Goal: Navigation & Orientation: Find specific page/section

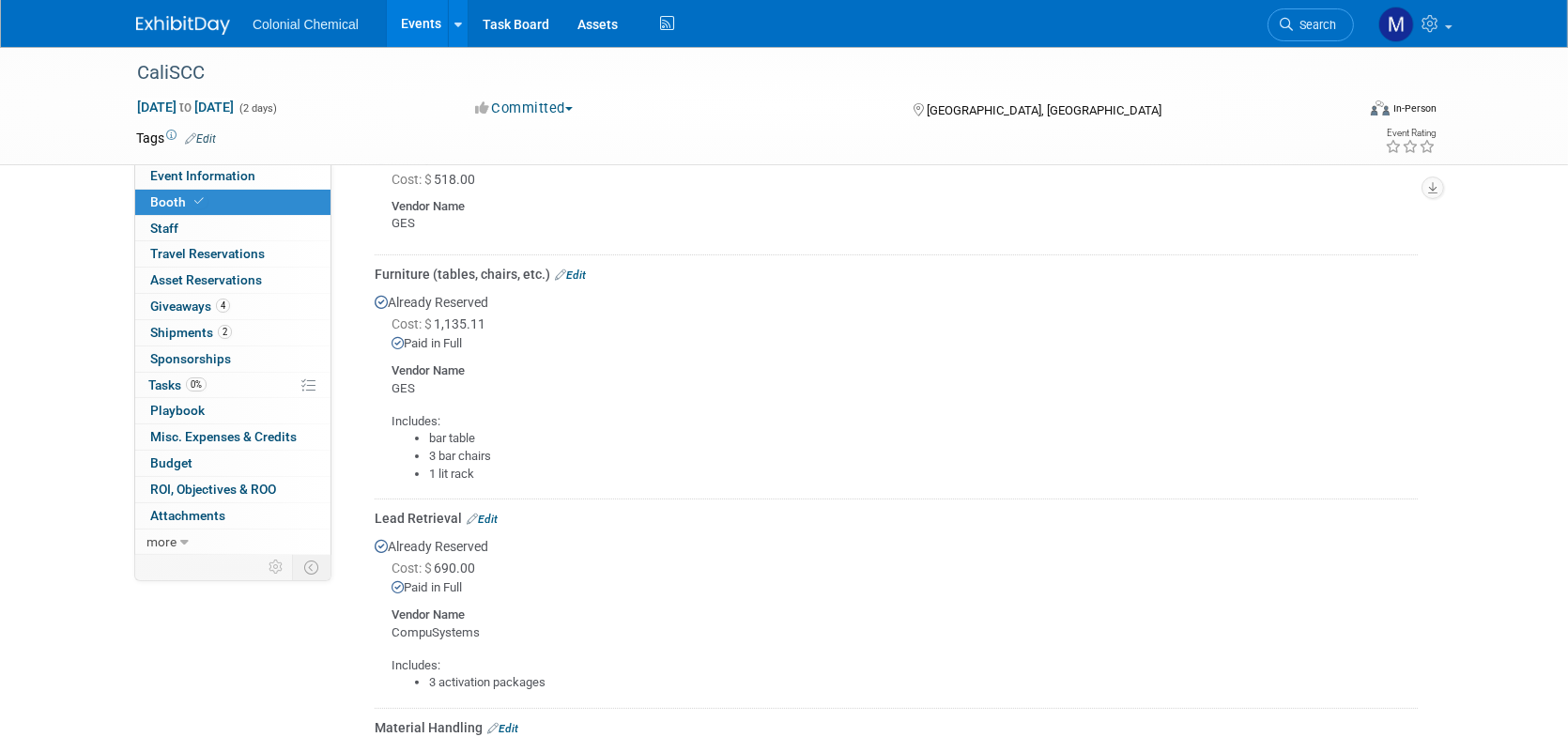
scroll to position [577, 0]
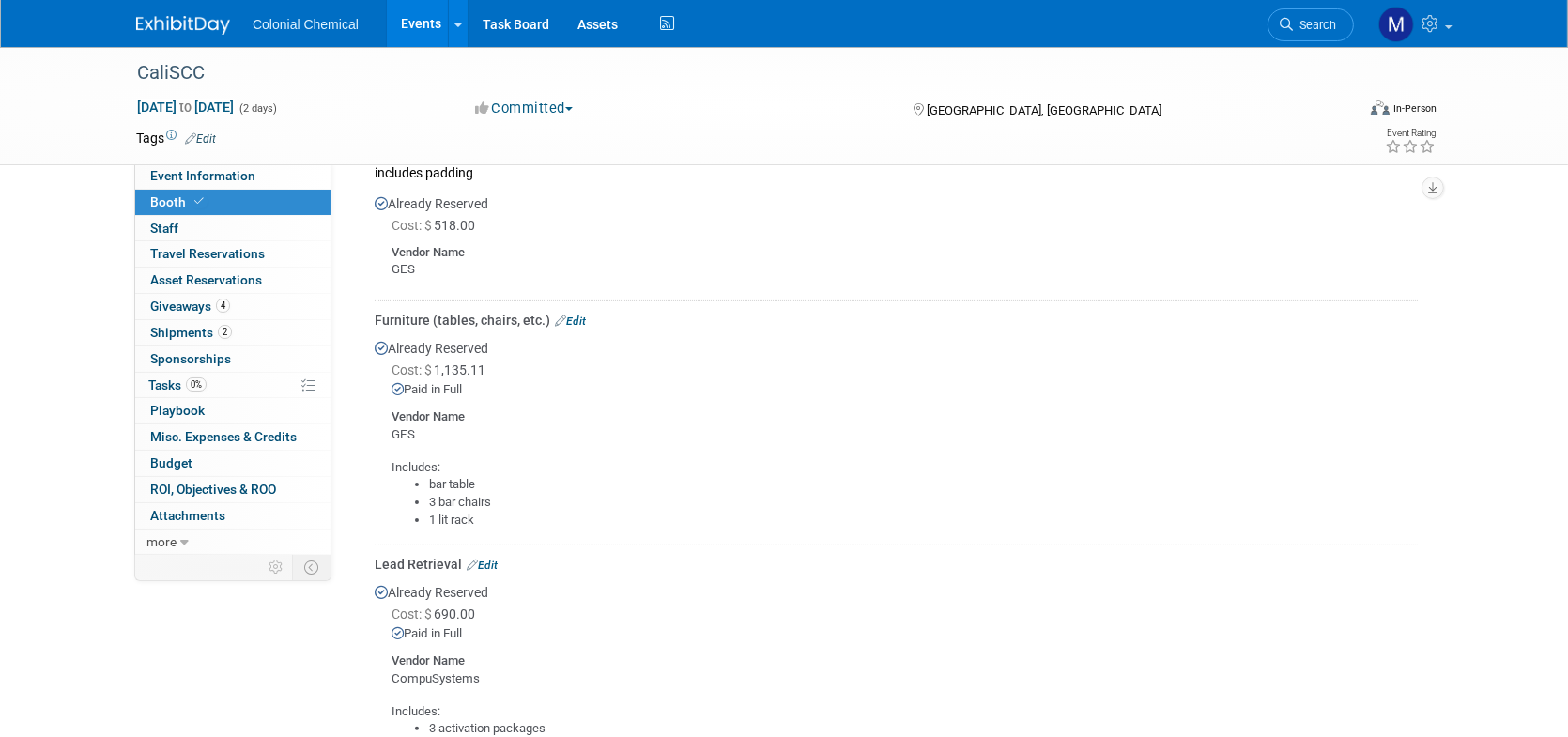
click at [405, 21] on link "Events" at bounding box center [421, 23] width 68 height 47
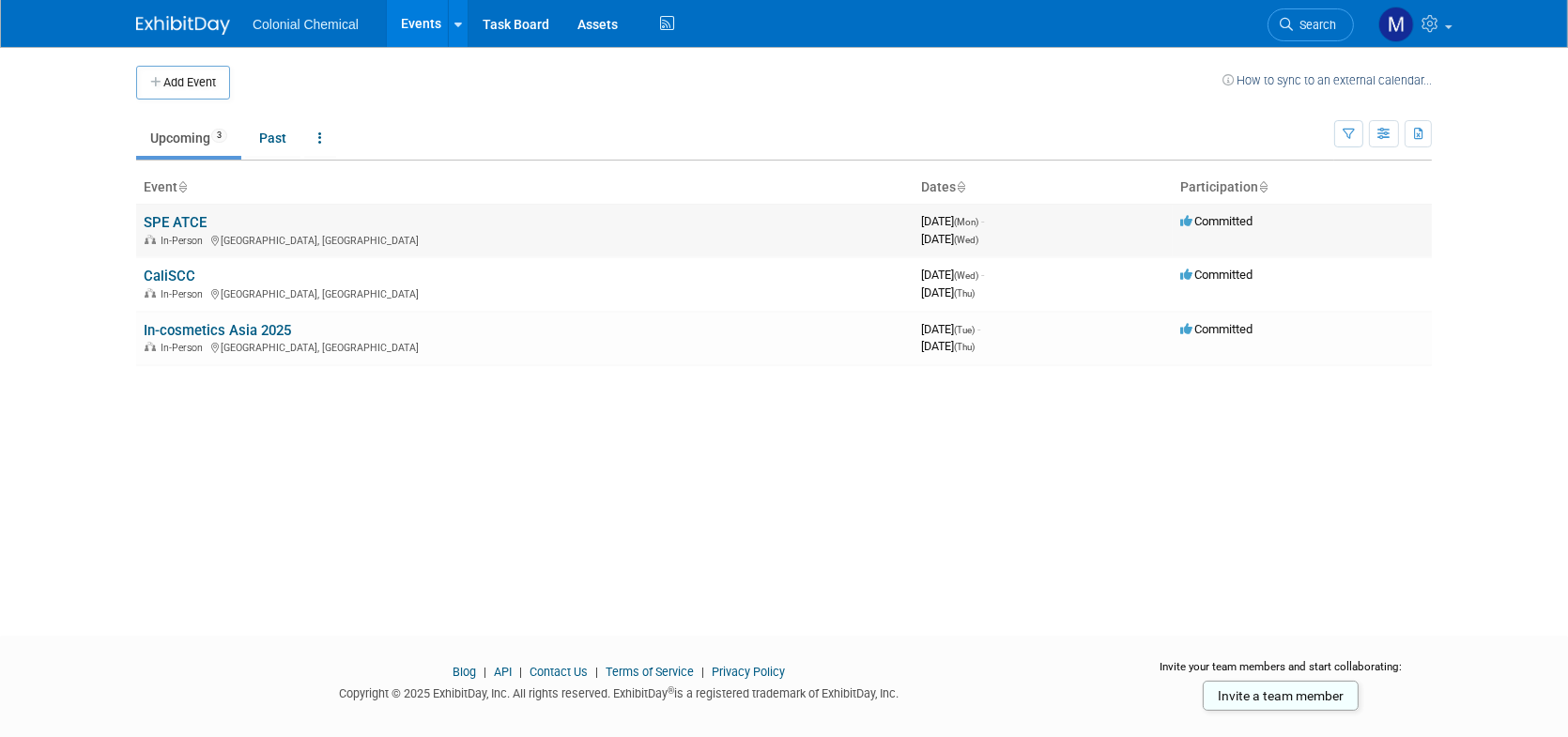
click at [184, 216] on link "SPE ATCE" at bounding box center [175, 222] width 63 height 17
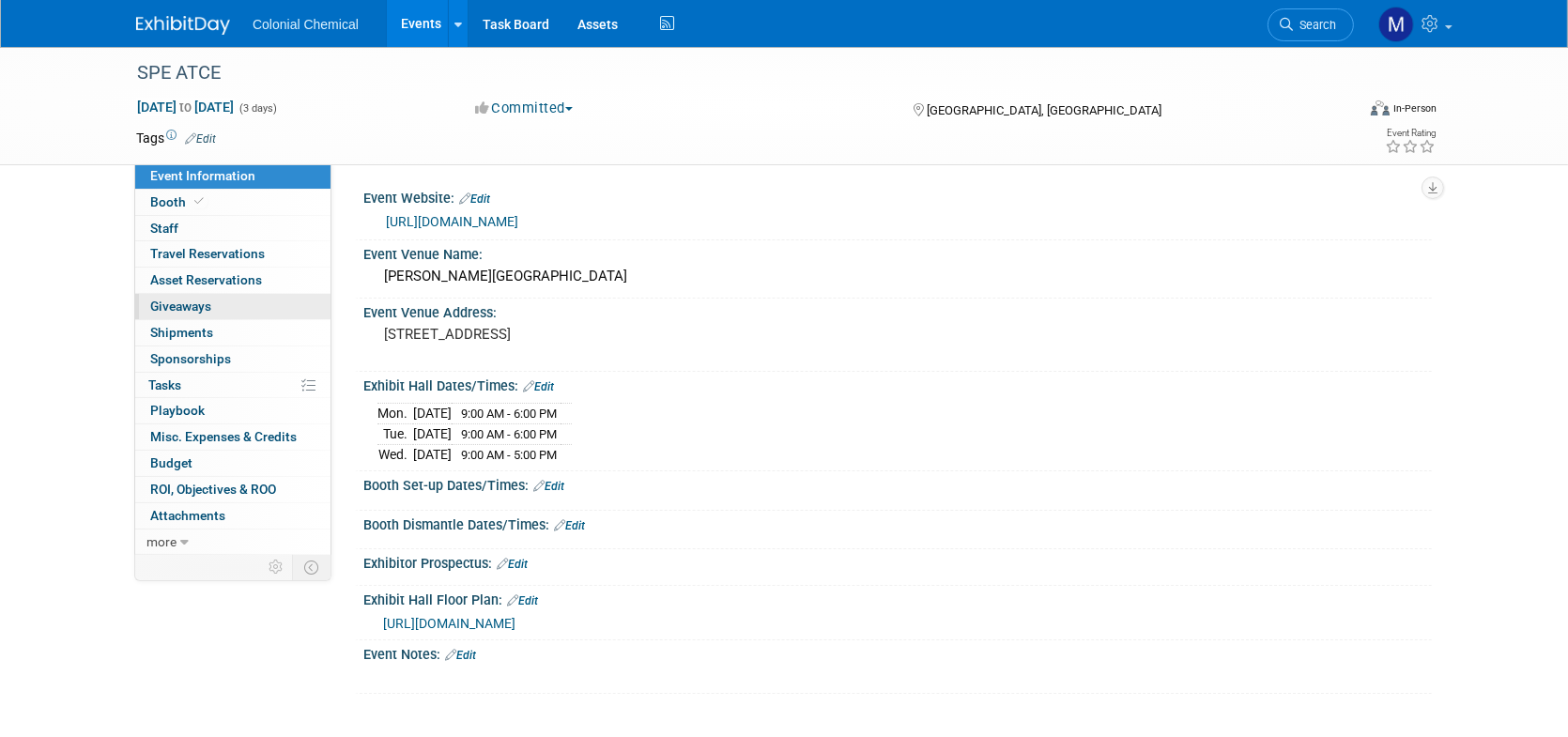
click at [163, 309] on span "Giveaways 0" at bounding box center [181, 306] width 62 height 15
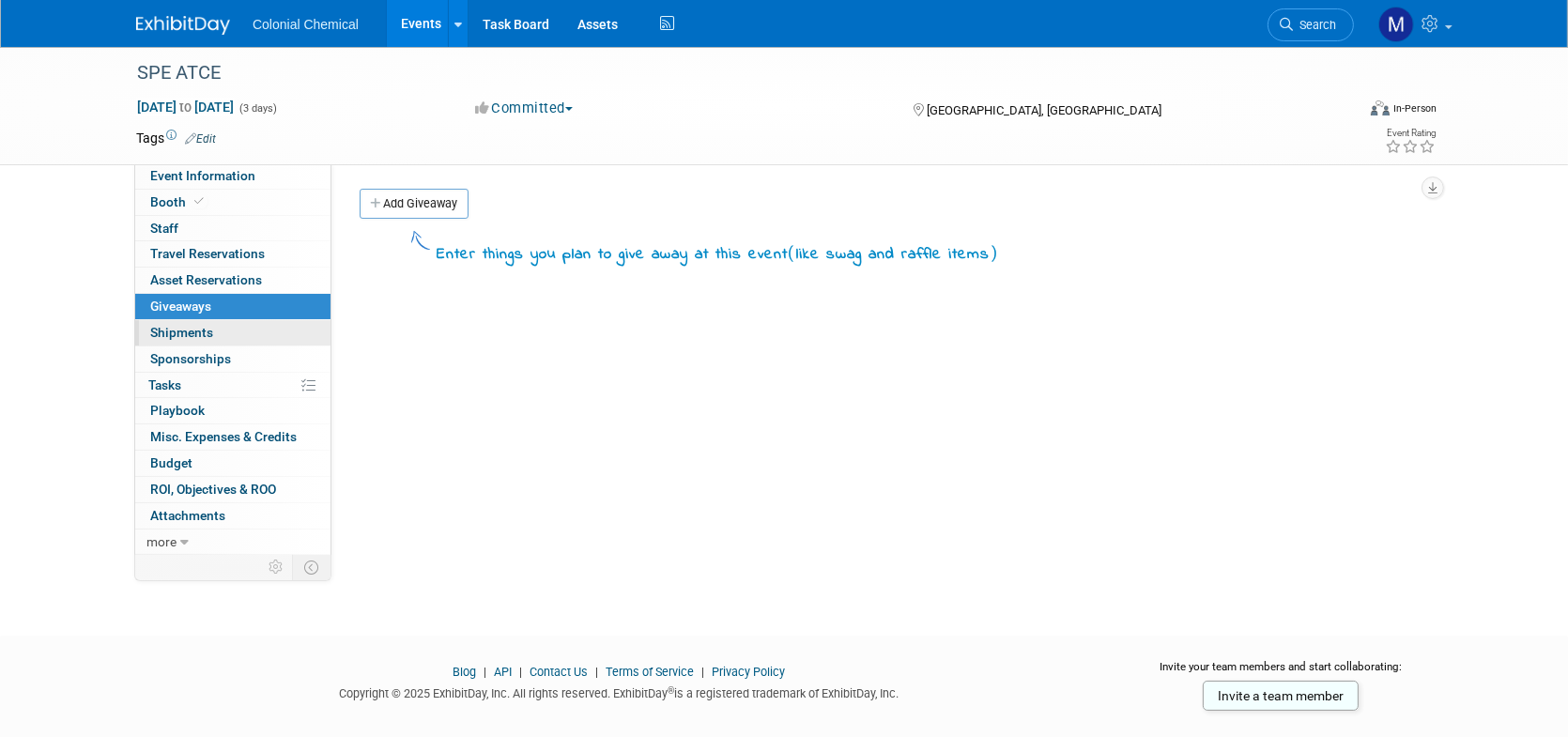
click at [169, 335] on span "Shipments 0" at bounding box center [181, 331] width 63 height 15
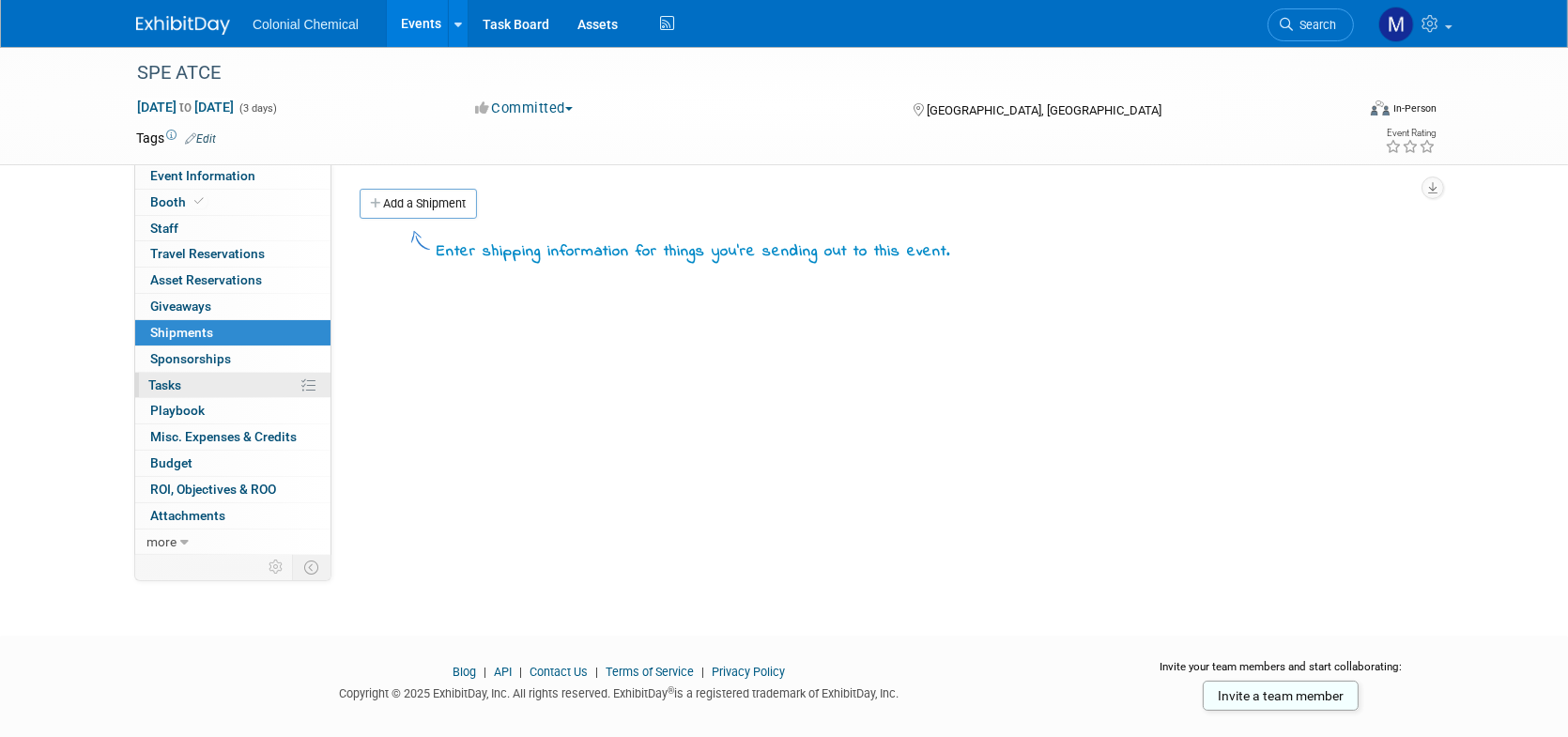
click at [177, 389] on span "Tasks 0%" at bounding box center [164, 384] width 33 height 15
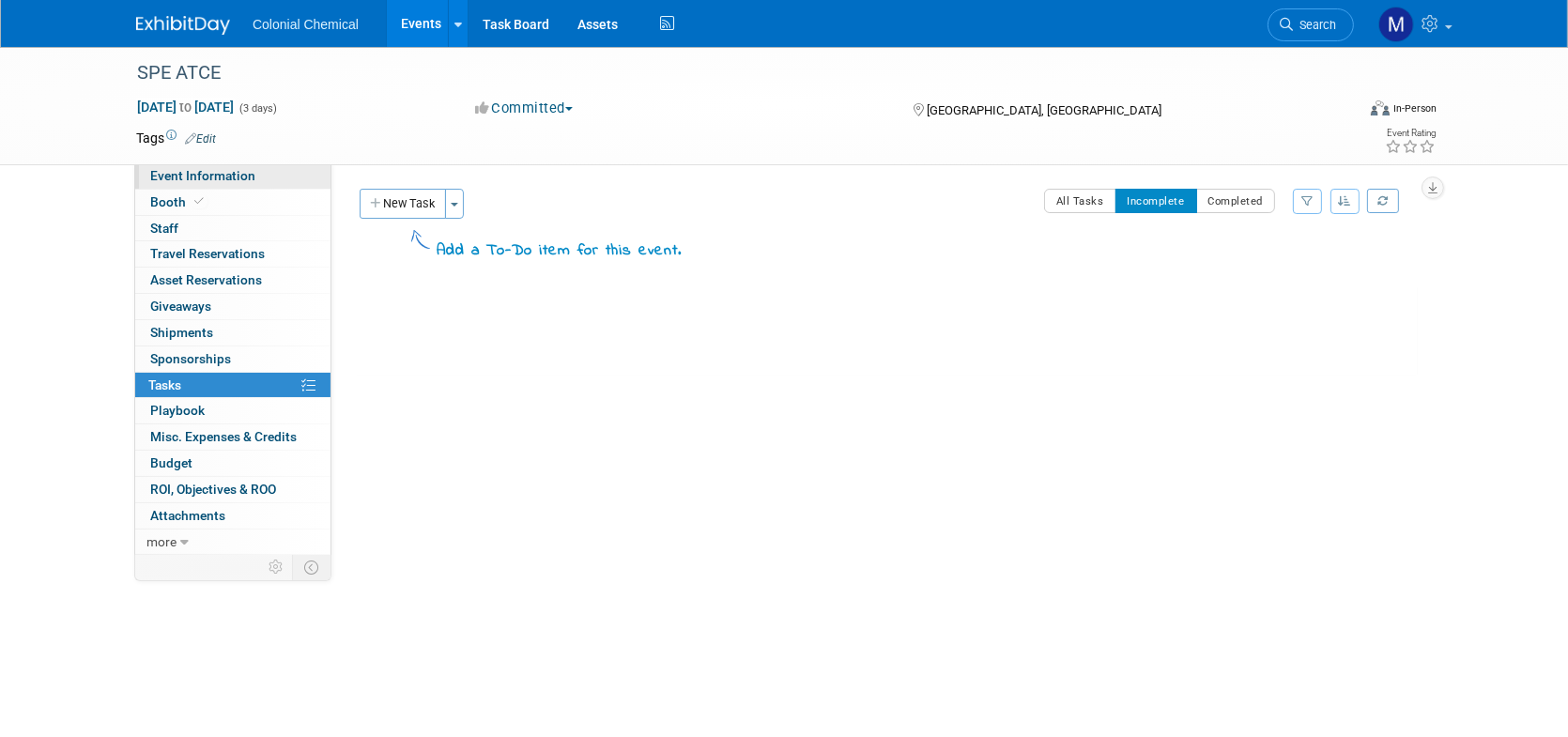
click at [189, 176] on span "Event Information" at bounding box center [202, 175] width 105 height 15
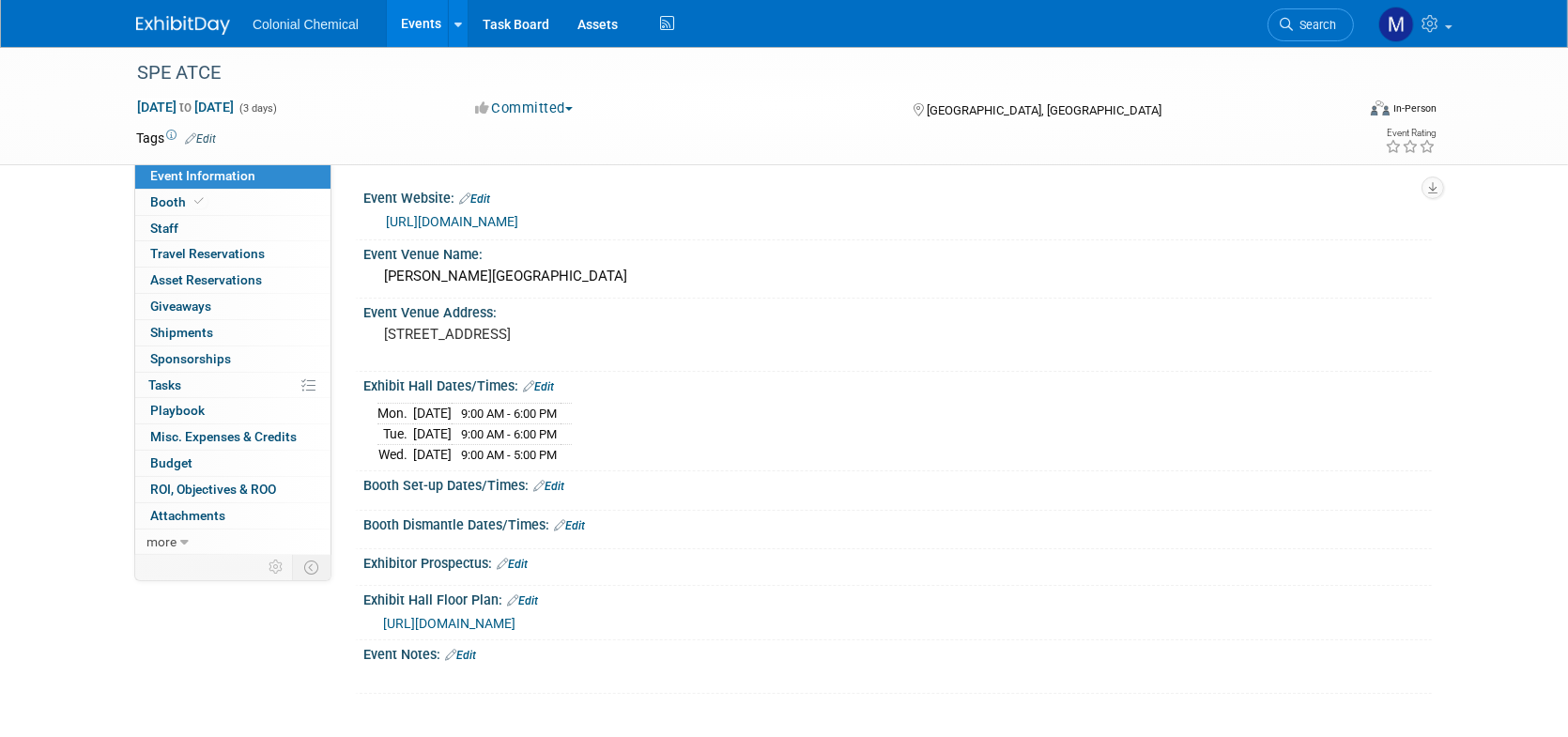
scroll to position [46, 0]
click at [515, 616] on span "https://exhibits.spe.org/ATCE2025/Public/eventmap.aspx?shMode=E&ID=33590&_gl=1*…" at bounding box center [449, 623] width 132 height 15
